Goal: Information Seeking & Learning: Find specific fact

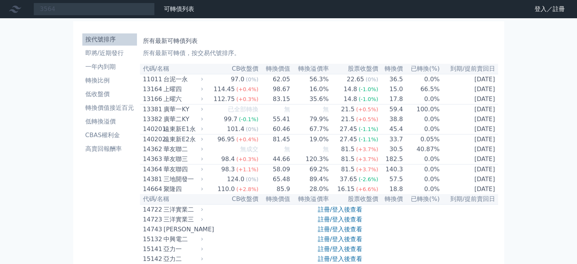
click at [85, 11] on input "3564" at bounding box center [93, 9] width 121 height 13
type input "3564"
click at [89, 14] on input "3564" at bounding box center [93, 9] width 121 height 13
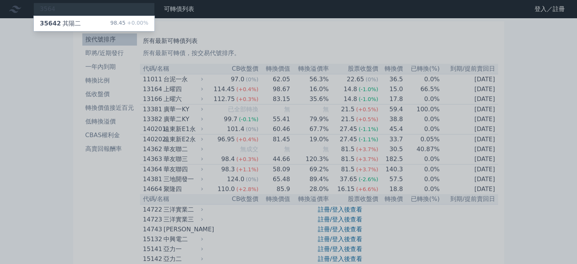
type input "3564"
click at [81, 27] on div "35642 其陽二 98.45 +0.00%" at bounding box center [94, 23] width 121 height 15
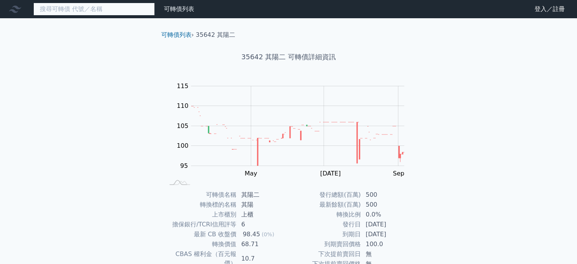
click at [84, 4] on input at bounding box center [93, 9] width 121 height 13
type input "6509"
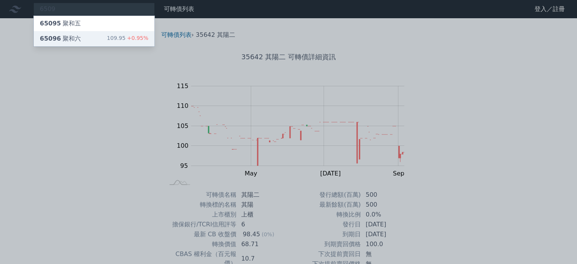
click at [81, 36] on div "65096 聚和六 109.95 +0.95%" at bounding box center [94, 38] width 121 height 15
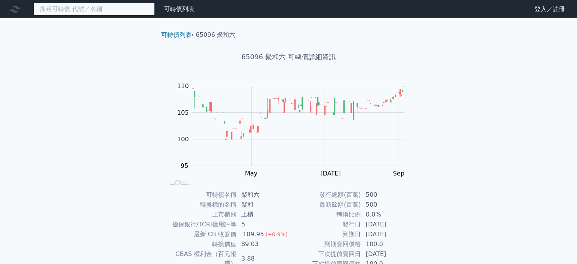
click at [99, 12] on input at bounding box center [93, 9] width 121 height 13
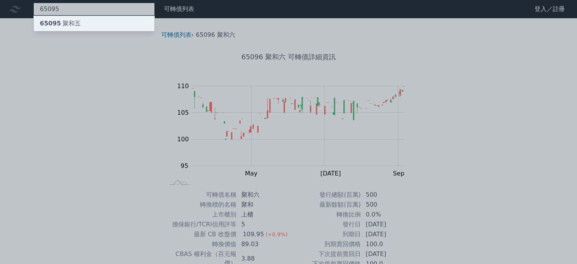
type input "65095"
click at [98, 16] on div "65095 聚和五" at bounding box center [94, 23] width 121 height 15
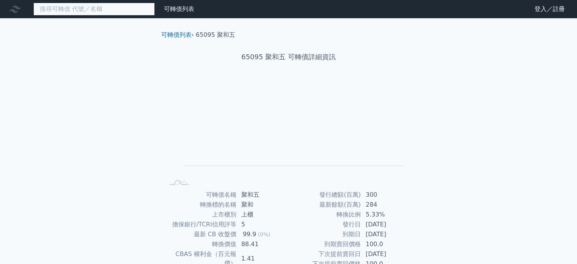
click at [109, 11] on input at bounding box center [93, 9] width 121 height 13
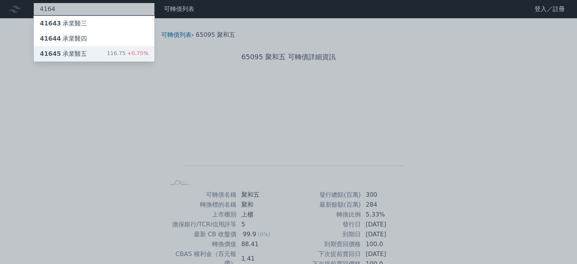
type input "4164"
click at [97, 50] on div "41645 承業醫五 116.75 +0.75%" at bounding box center [94, 53] width 121 height 15
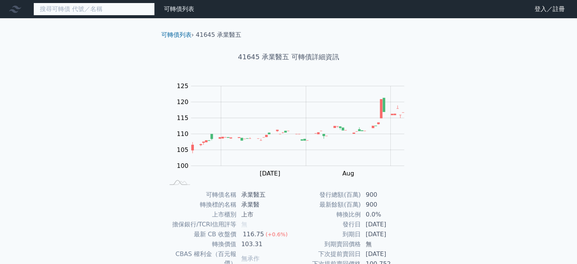
click at [115, 7] on input at bounding box center [93, 9] width 121 height 13
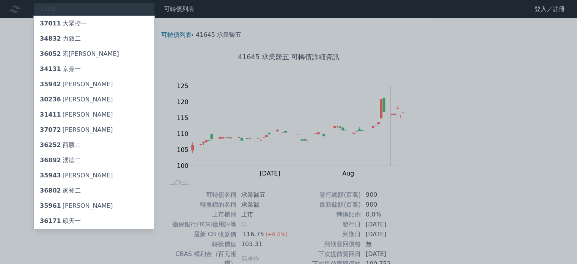
click at [89, 9] on div at bounding box center [288, 132] width 577 height 264
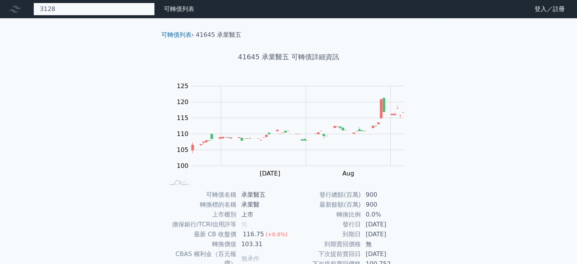
click at [89, 8] on div "3128 37011 大眾控一 34832 力致二 36052 宏致二 34131 京鼎一 35942 磐儀二 30236 信邦六 31411 晶宏一 370…" at bounding box center [93, 9] width 121 height 13
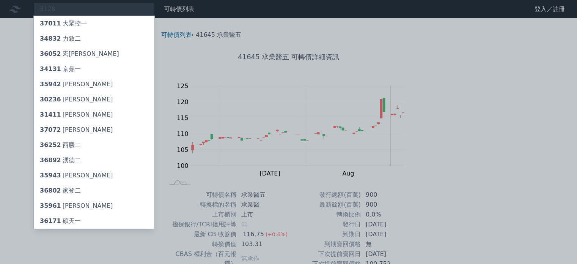
click at [92, 6] on div at bounding box center [288, 132] width 577 height 264
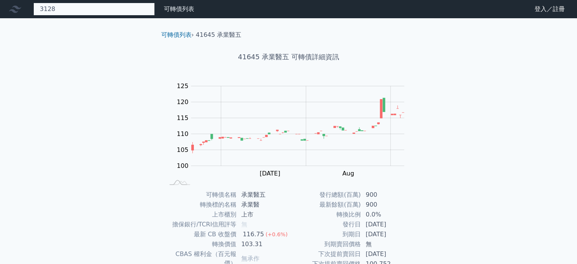
click at [92, 4] on div "3128 37011 大眾控一 34832 力致二 36052 宏致二 34131 京鼎一 35942 磐儀二 30236 信邦六 31411 晶宏一 370…" at bounding box center [93, 9] width 121 height 13
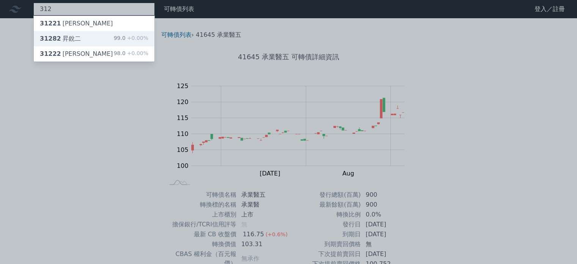
type input "312"
click at [93, 40] on div "31282 昇銳二 99.0 +0.00%" at bounding box center [94, 38] width 121 height 15
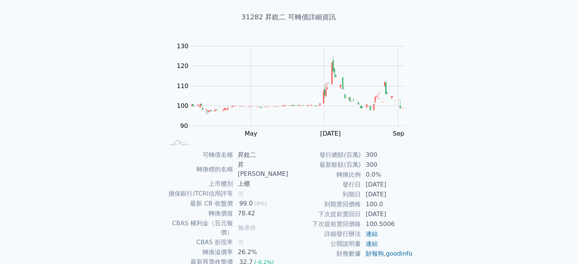
scroll to position [76, 0]
